Goal: Register for event/course

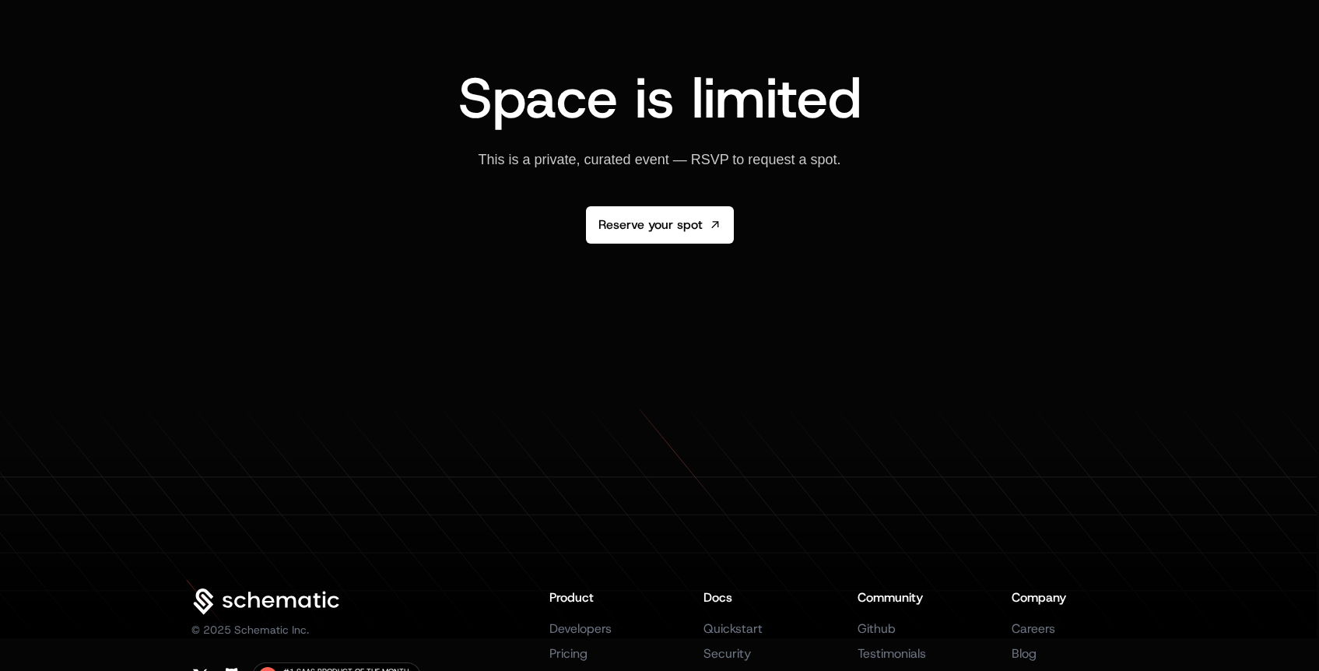
scroll to position [2882, 0]
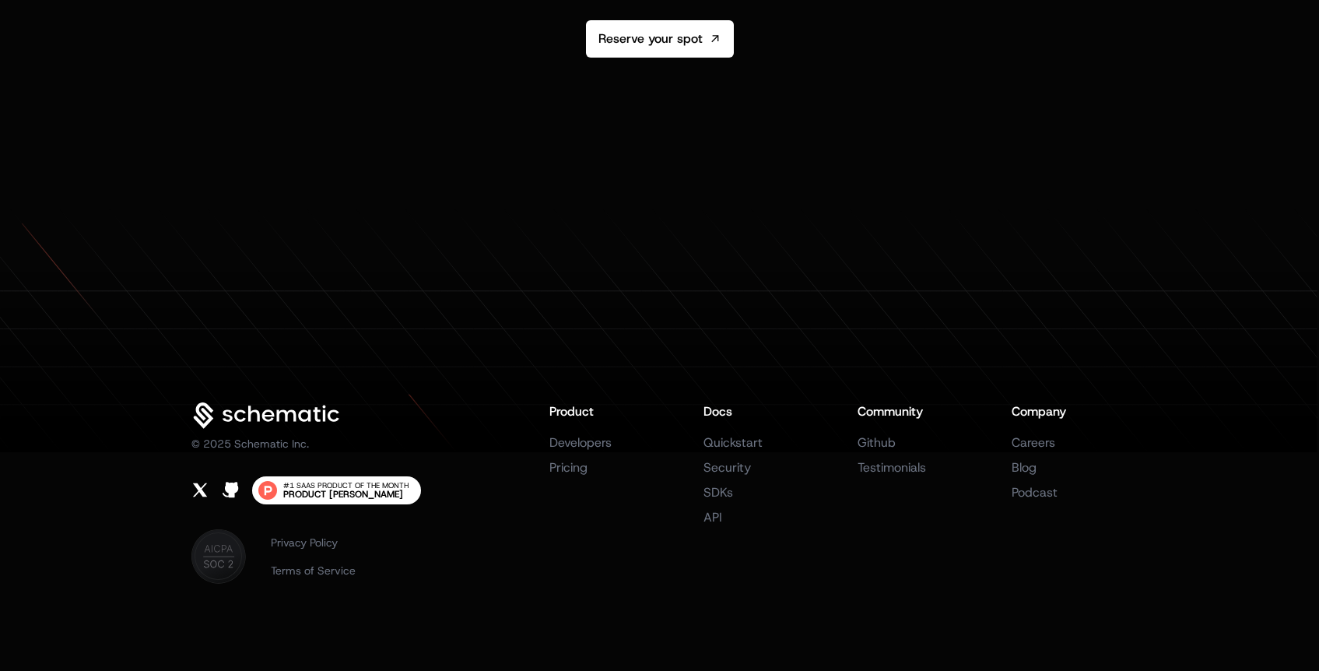
click at [365, 482] on span "#1 SaaS Product of the Month" at bounding box center [345, 486] width 125 height 8
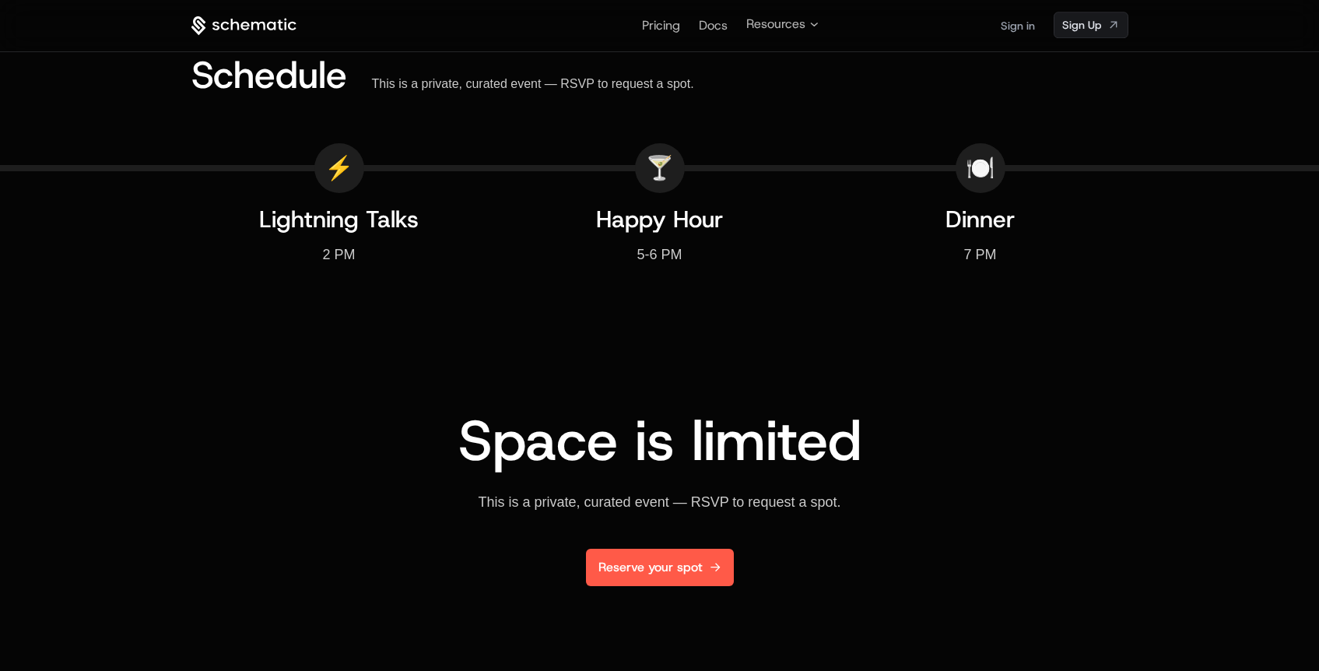
click at [617, 569] on link "Reserve your spot" at bounding box center [660, 567] width 148 height 37
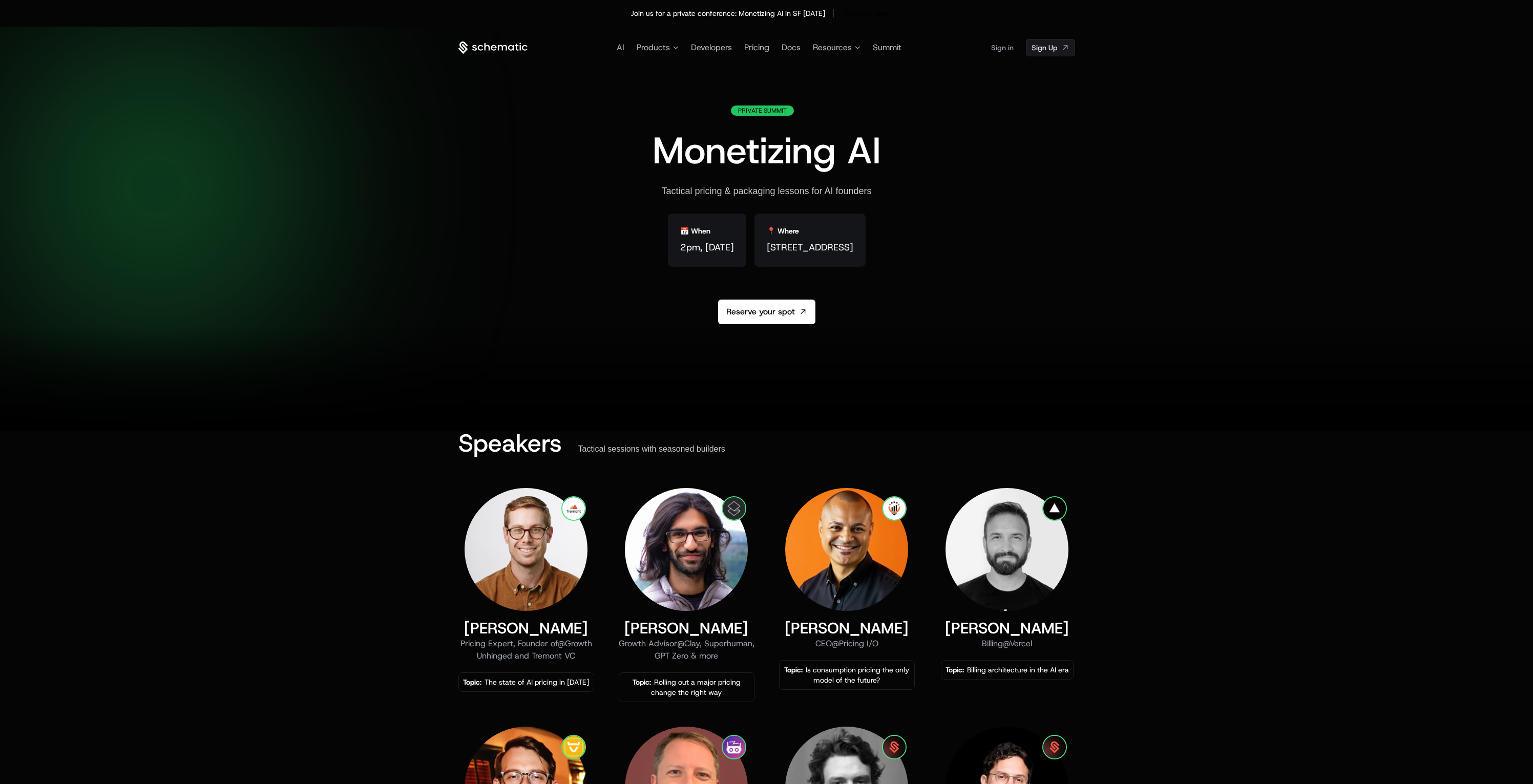
click at [470, 49] on icon at bounding box center [493, 47] width 69 height 12
